Goal: Task Accomplishment & Management: Manage account settings

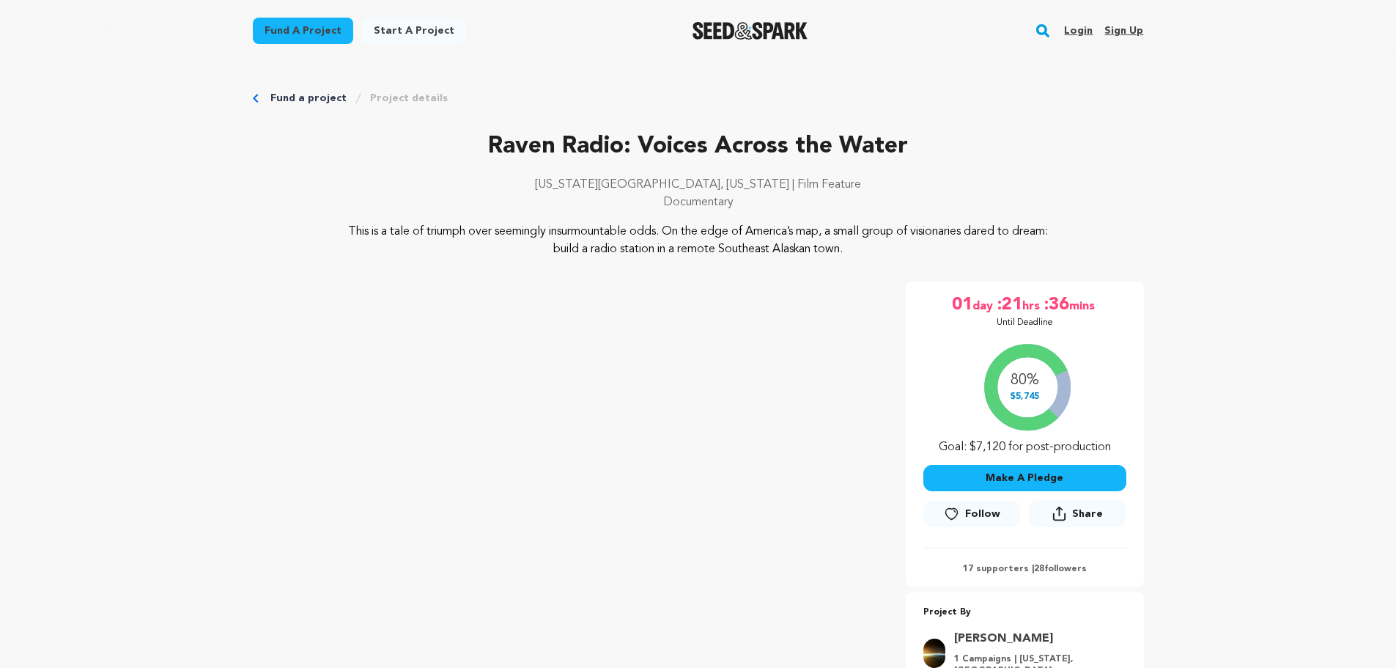
click at [1082, 29] on link "Login" at bounding box center [1078, 30] width 29 height 23
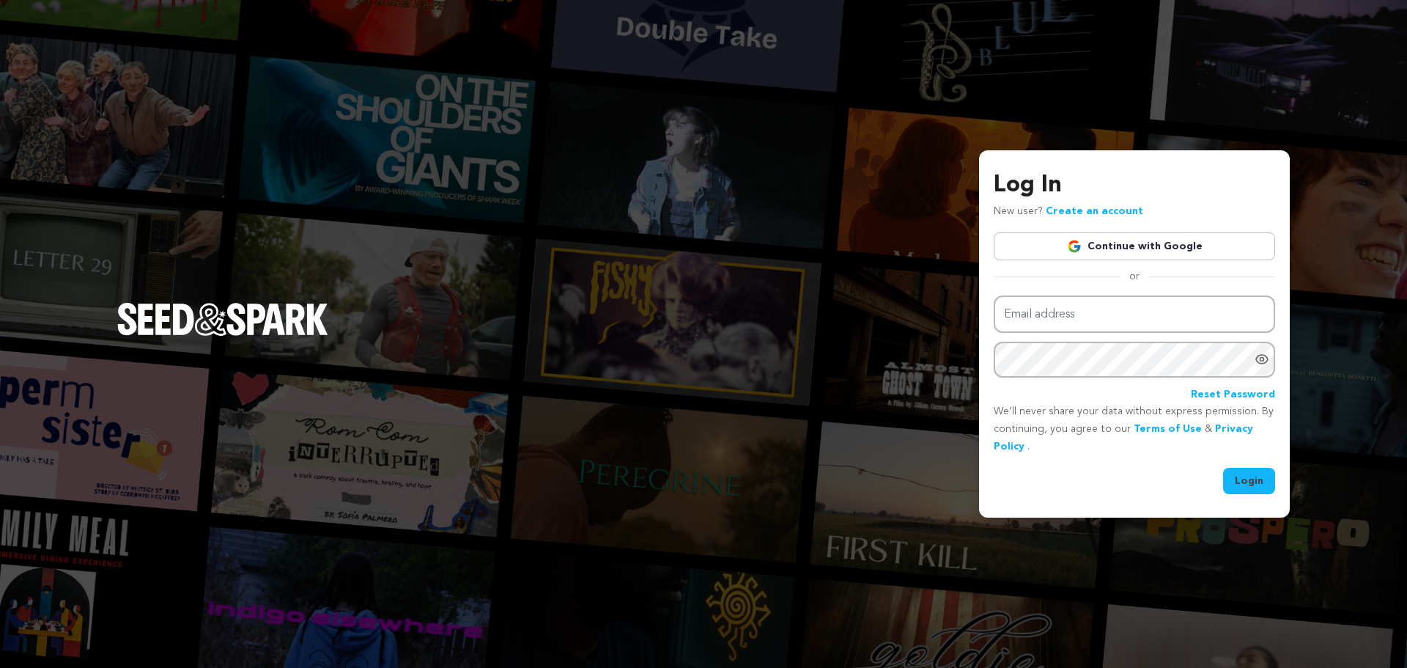
type input "khunter@baentertainment.com"
click at [1251, 482] on button "Login" at bounding box center [1249, 480] width 52 height 26
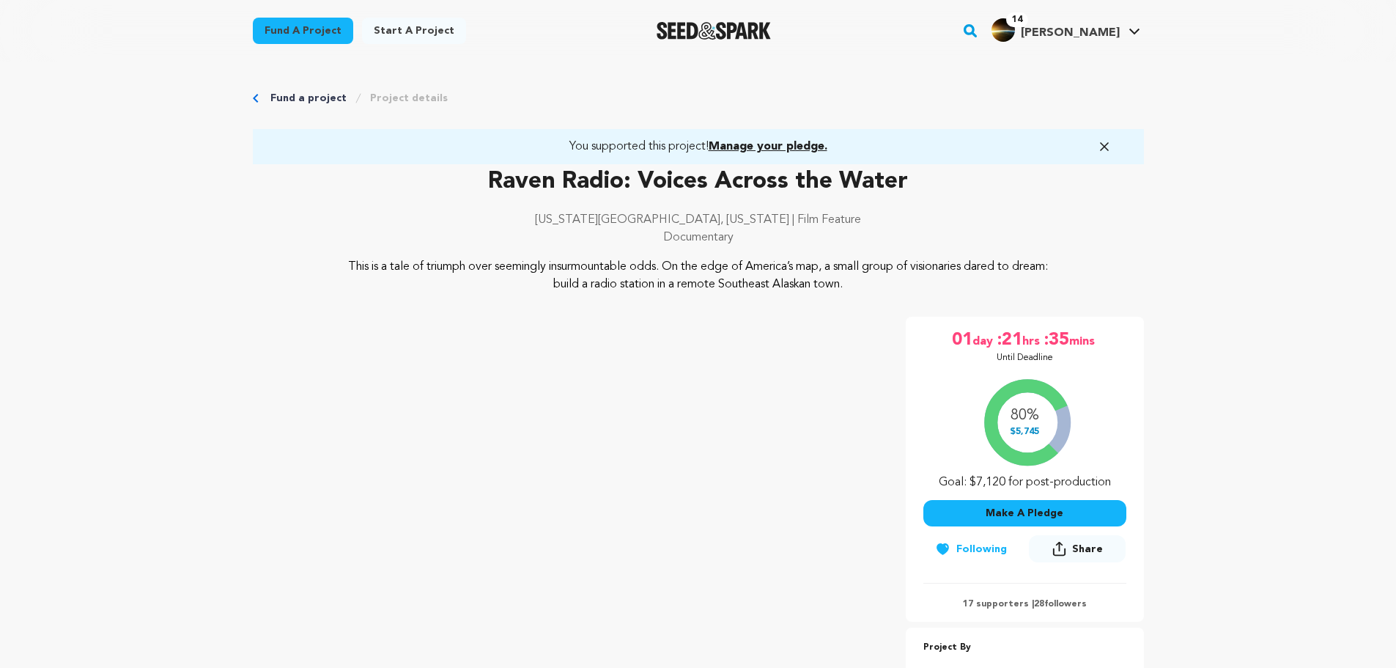
click at [1107, 33] on span "Kurt H." at bounding box center [1070, 33] width 99 height 12
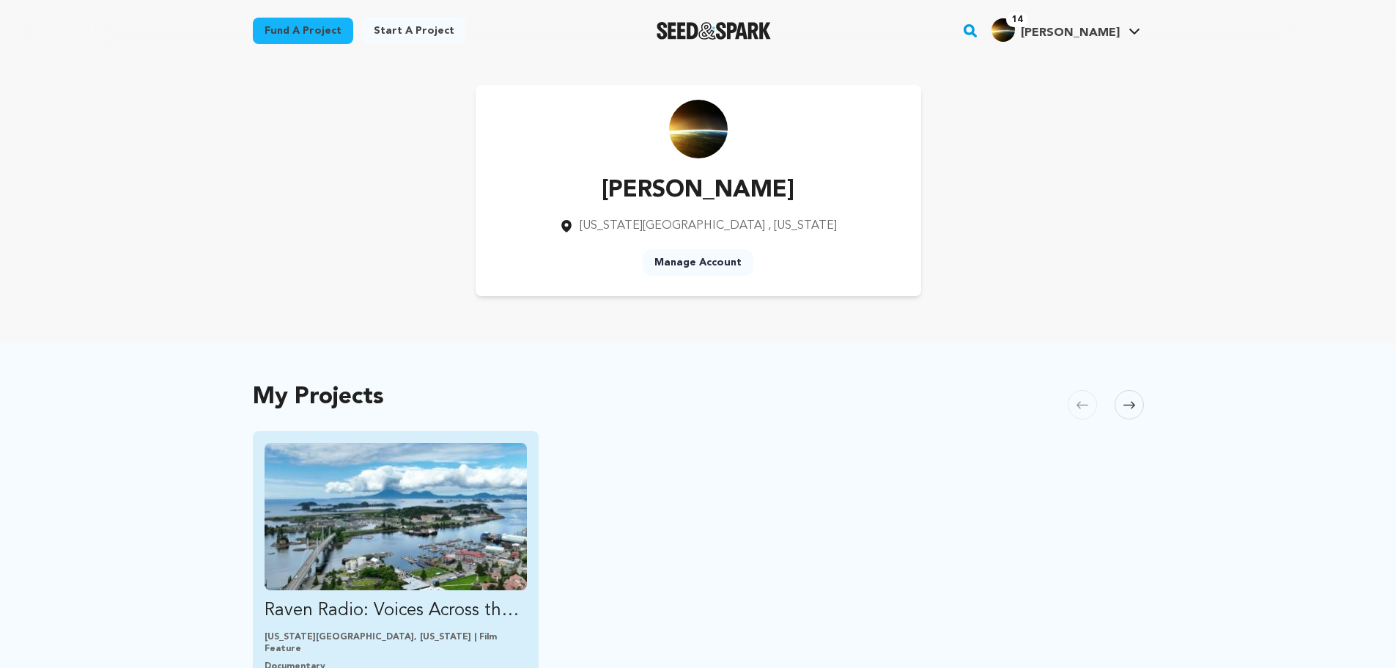
click at [433, 525] on img "Fund Raven Radio: Voices Across the Water" at bounding box center [396, 516] width 263 height 147
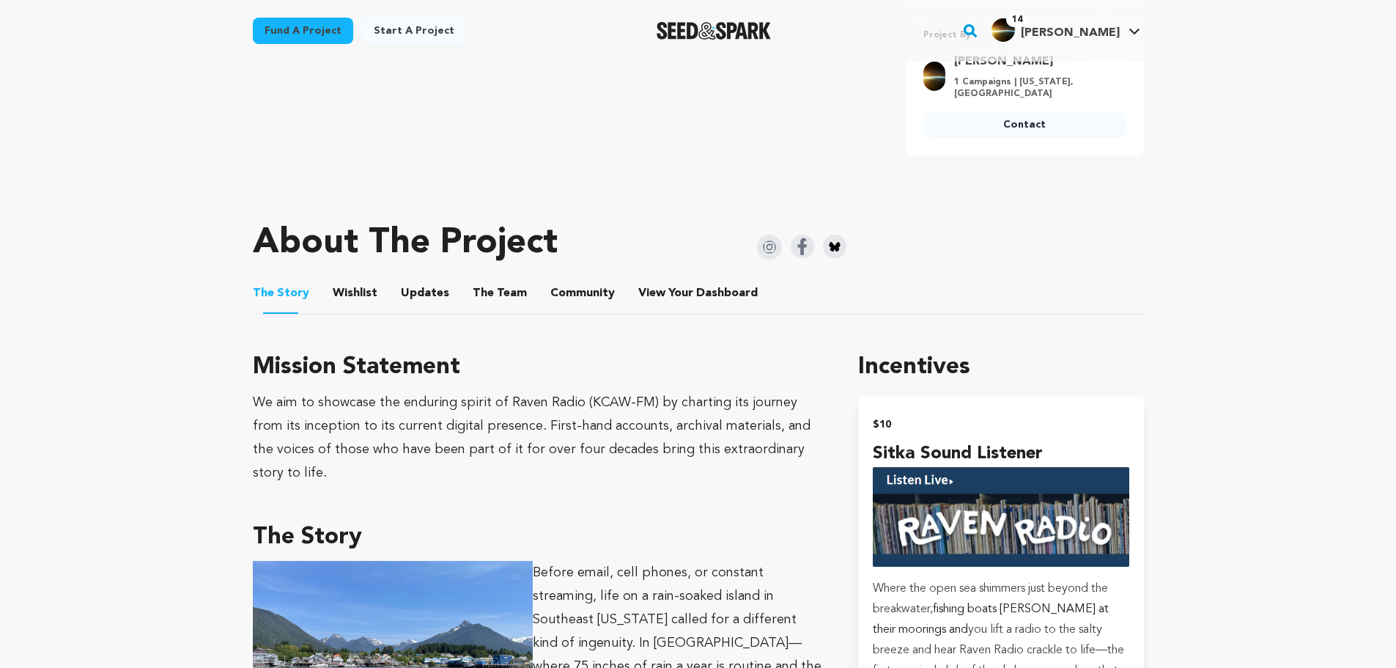
scroll to position [733, 0]
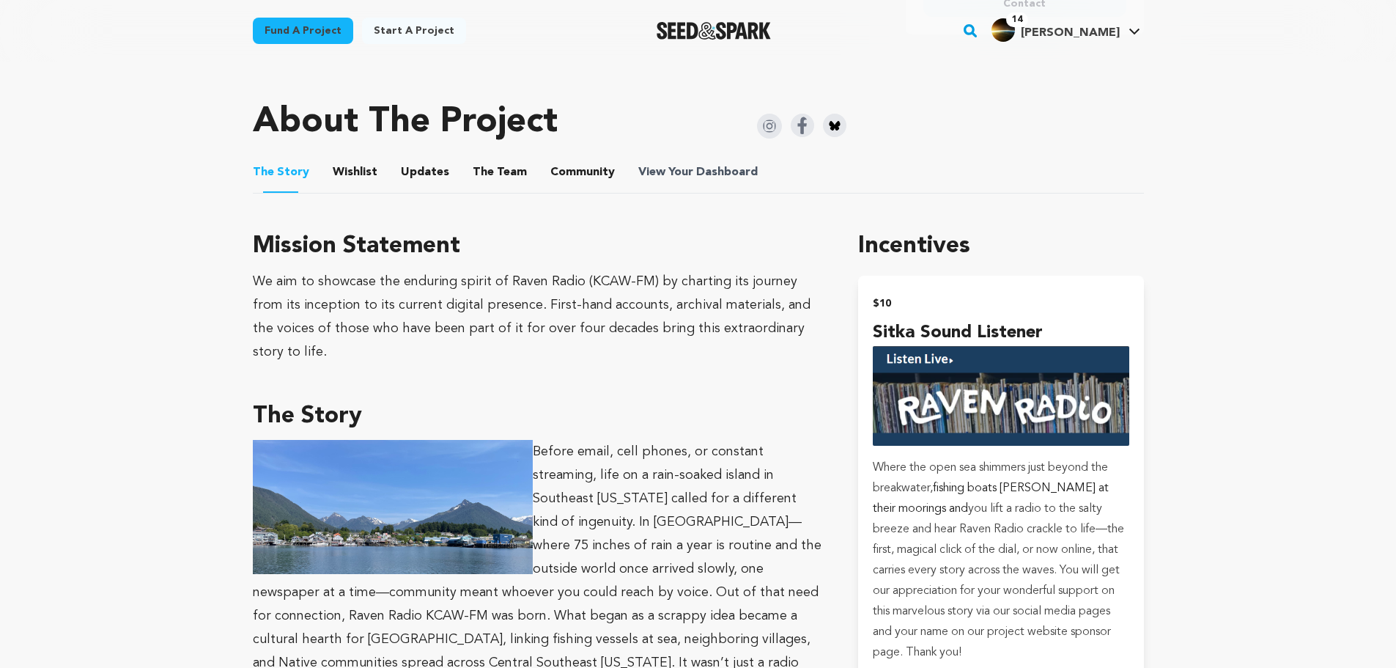
click at [696, 163] on span "Dashboard" at bounding box center [727, 172] width 62 height 18
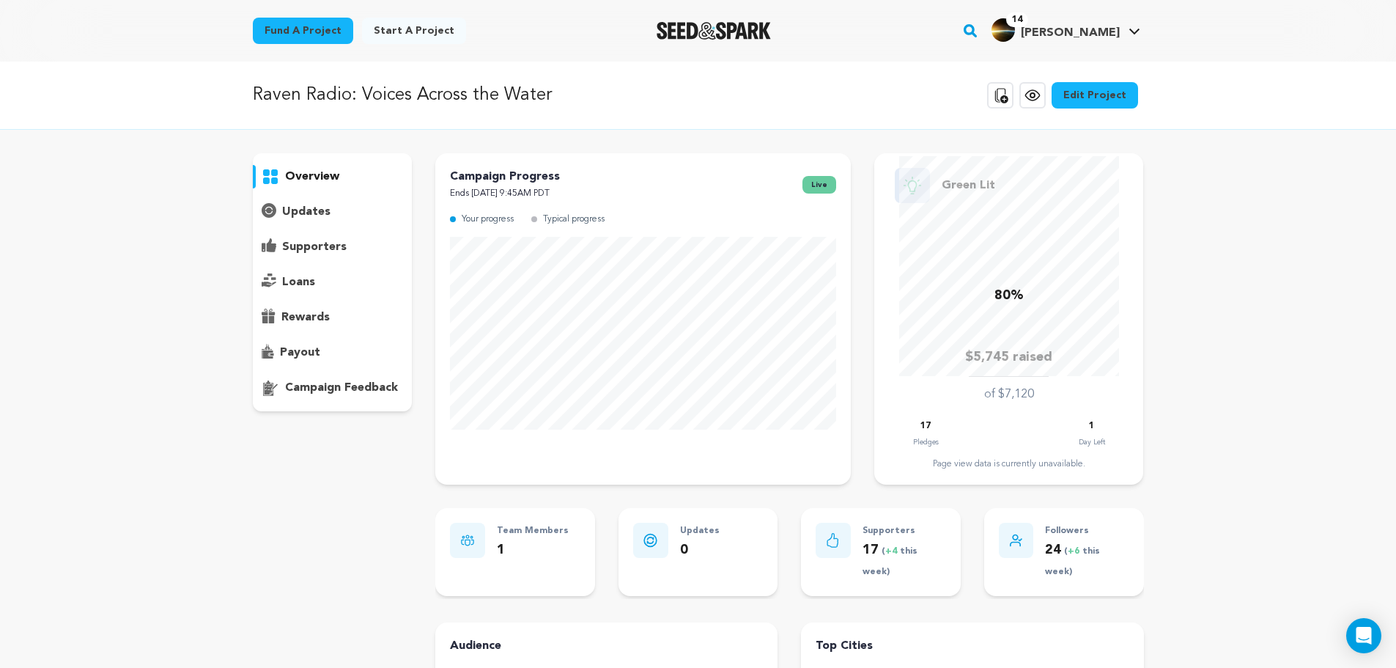
click at [314, 250] on p "supporters" at bounding box center [314, 247] width 64 height 18
